Goal: Transaction & Acquisition: Purchase product/service

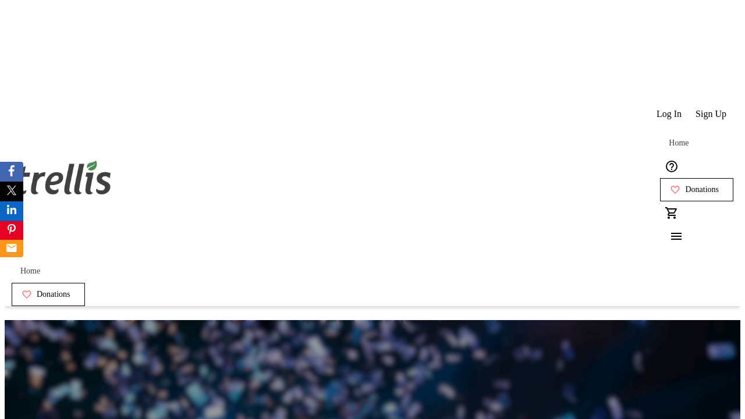
click at [712, 109] on span "Sign Up" at bounding box center [710, 114] width 31 height 10
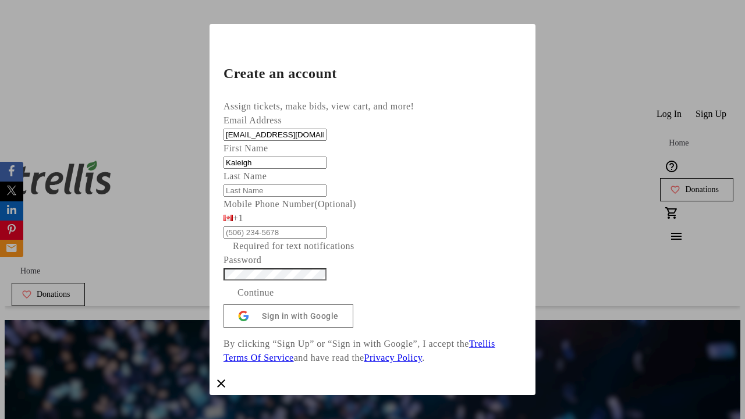
type input "Kaleigh"
type input "[PERSON_NAME]"
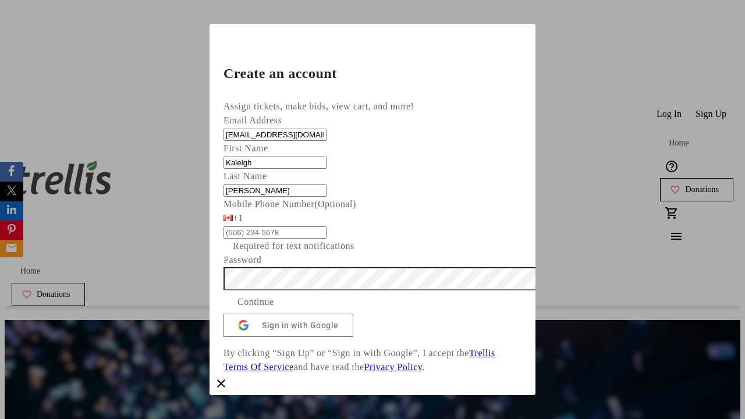
click at [274, 309] on span "Continue" at bounding box center [255, 302] width 37 height 14
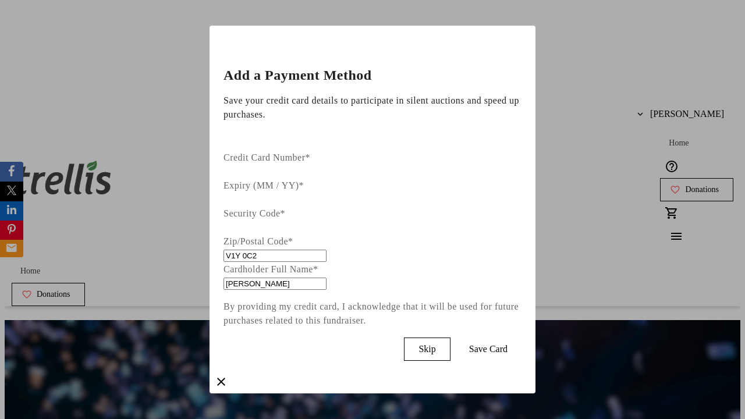
type input "V1Y 0C2"
click at [507, 344] on span "Save Card" at bounding box center [488, 349] width 38 height 10
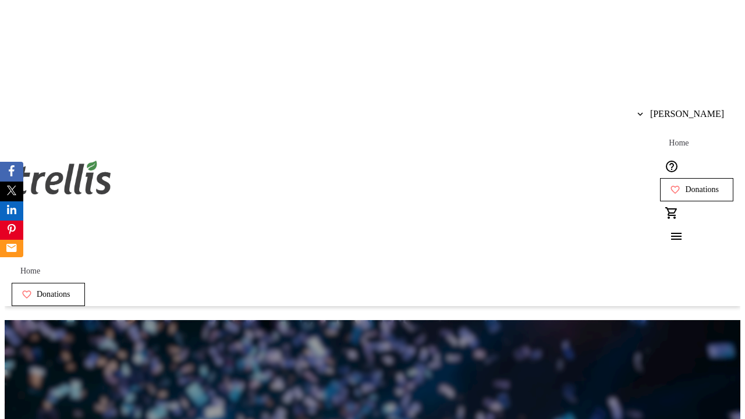
click at [685, 185] on span "Donations" at bounding box center [702, 189] width 34 height 9
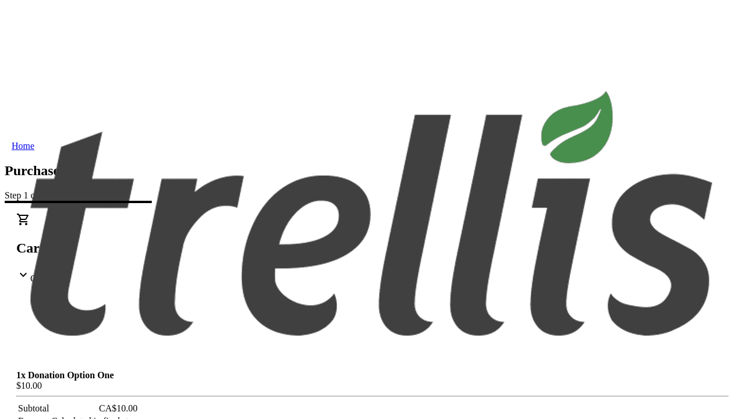
select select "CA"
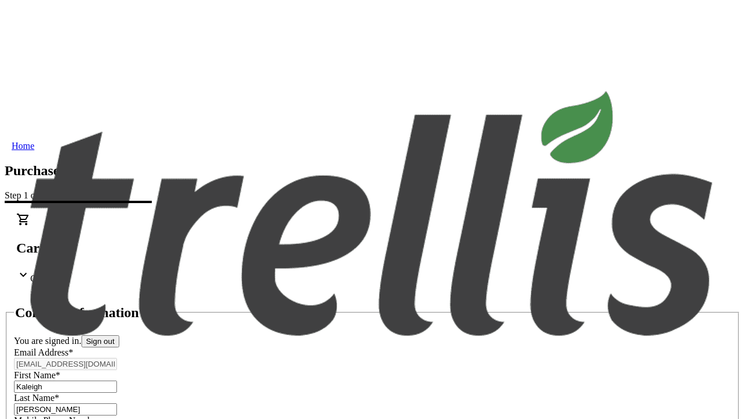
select select "BC"
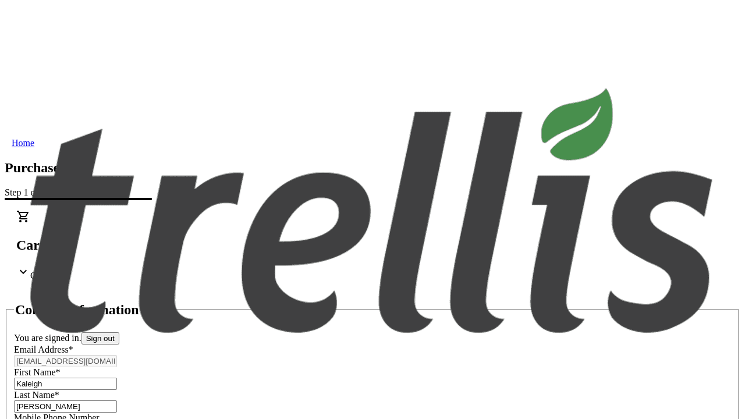
type input "Kelowna"
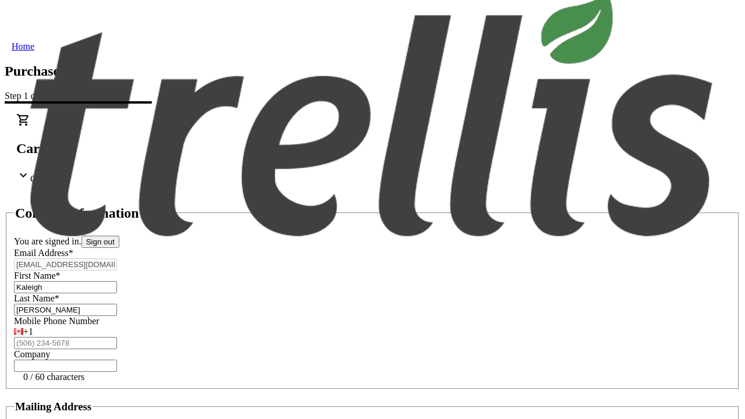
type input "V1Y 0C2"
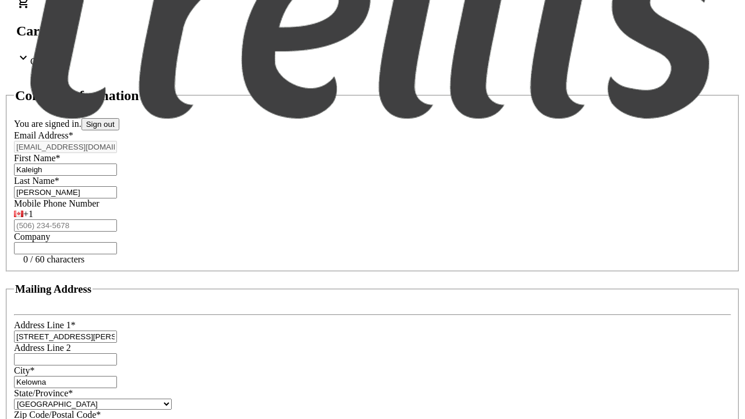
scroll to position [222, 0]
